Goal: Task Accomplishment & Management: Use online tool/utility

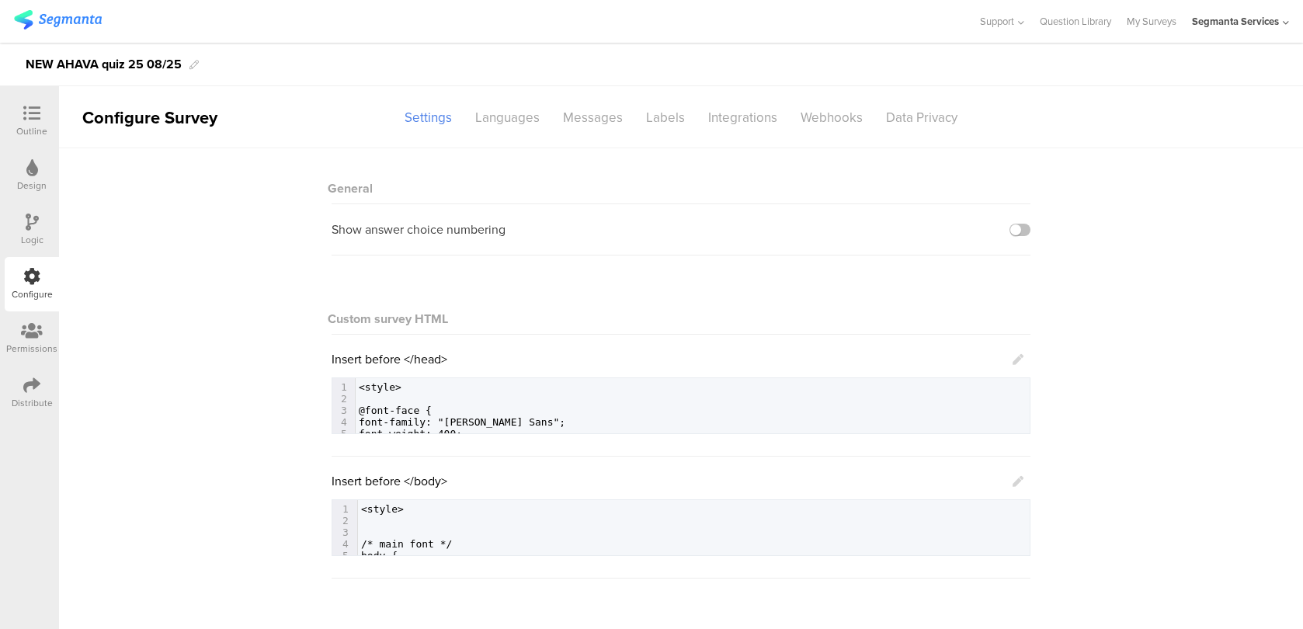
click at [28, 117] on icon at bounding box center [31, 113] width 17 height 17
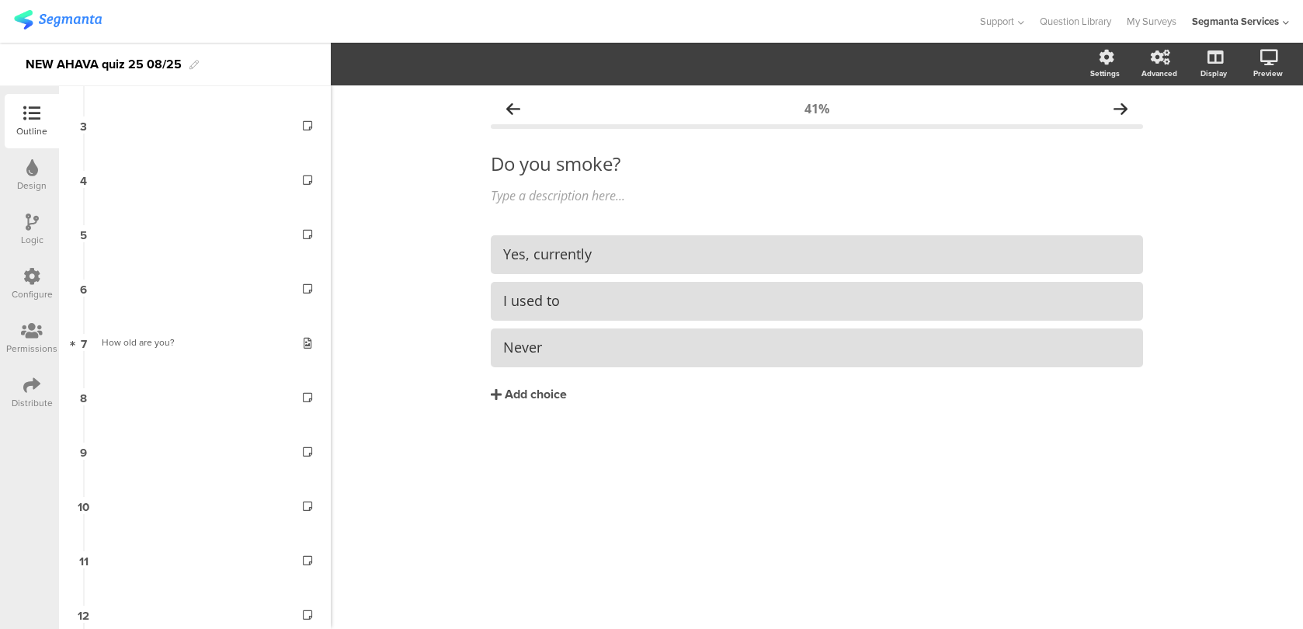
scroll to position [463, 0]
